Goal: Transaction & Acquisition: Purchase product/service

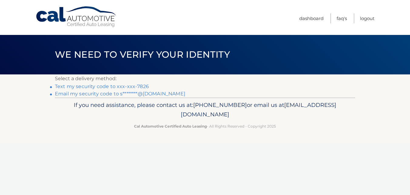
click at [142, 86] on link "Text my security code to xxx-xxx-7826" at bounding box center [102, 86] width 94 height 6
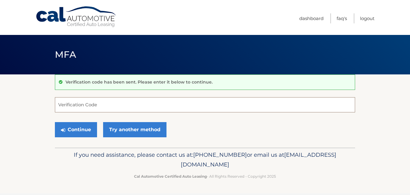
click at [93, 109] on input "Verification Code" at bounding box center [205, 104] width 300 height 15
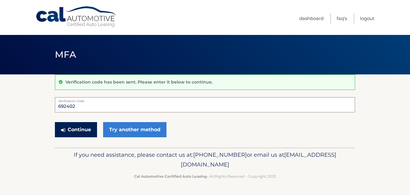
type input "692402"
click at [82, 127] on button "Continue" at bounding box center [76, 129] width 42 height 15
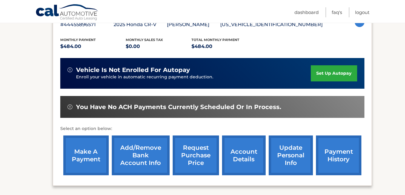
scroll to position [119, 0]
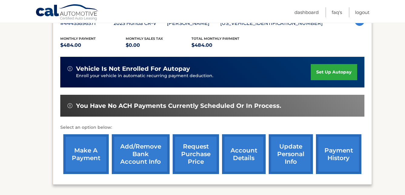
click at [87, 154] on link "make a payment" at bounding box center [85, 154] width 45 height 40
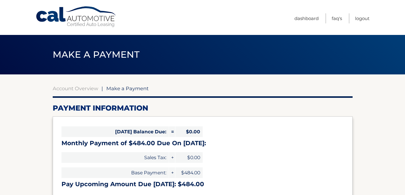
select select "YThjMmExY2MtZjUxZS00NzRmLWFhYjYtYzg4Y2RjNzNmYTBl"
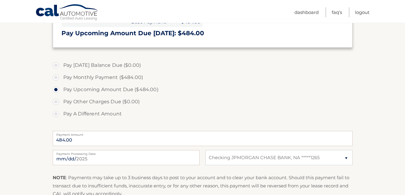
scroll to position [166, 0]
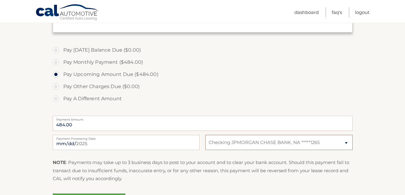
drag, startPoint x: 348, startPoint y: 138, endPoint x: 349, endPoint y: 143, distance: 5.2
click at [348, 138] on select "Select Bank Account Checking JPMORGAN CHASE BANK, NA *****1265" at bounding box center [279, 142] width 147 height 15
click at [351, 143] on select "Select Bank Account Checking JPMORGAN CHASE BANK, NA *****1265" at bounding box center [279, 142] width 147 height 15
click at [342, 140] on select "Select Bank Account Checking JPMORGAN CHASE BANK, NA *****1265" at bounding box center [279, 142] width 147 height 15
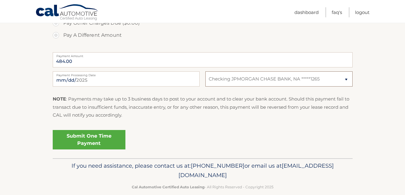
scroll to position [231, 0]
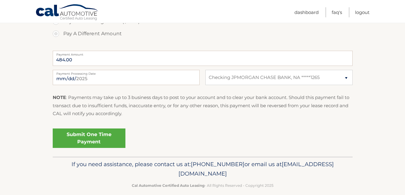
click at [405, 126] on section "Account Overview | Make a Payment Payment Information Today's Balance Due: = $0…" at bounding box center [202, 0] width 405 height 313
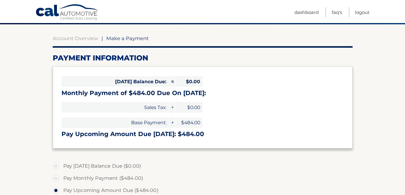
scroll to position [18, 0]
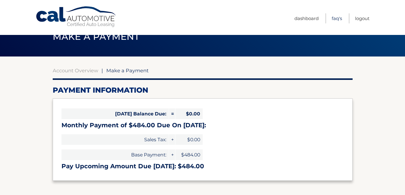
click at [336, 17] on link "FAQ's" at bounding box center [337, 18] width 10 height 10
